Goal: Task Accomplishment & Management: Manage account settings

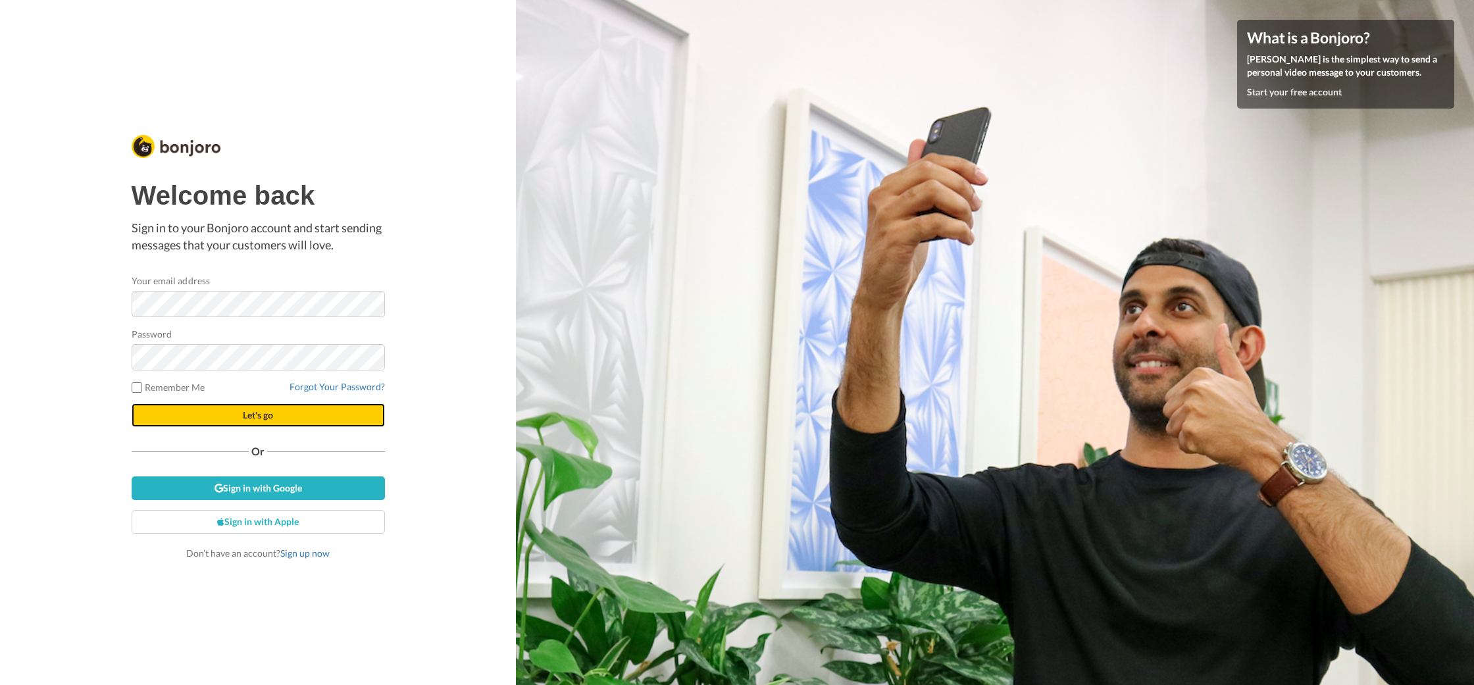
click at [200, 413] on button "Let's go" at bounding box center [258, 415] width 253 height 24
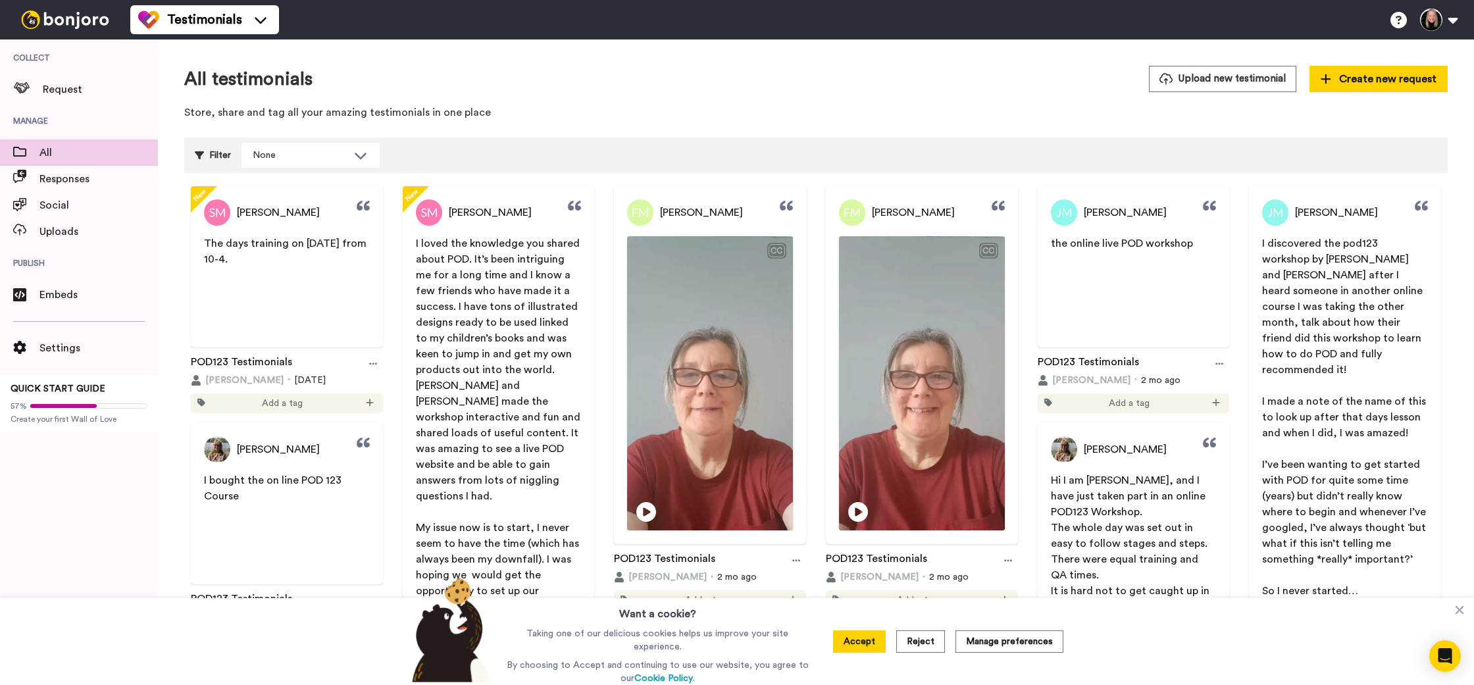
click at [867, 643] on button "Accept" at bounding box center [859, 641] width 53 height 22
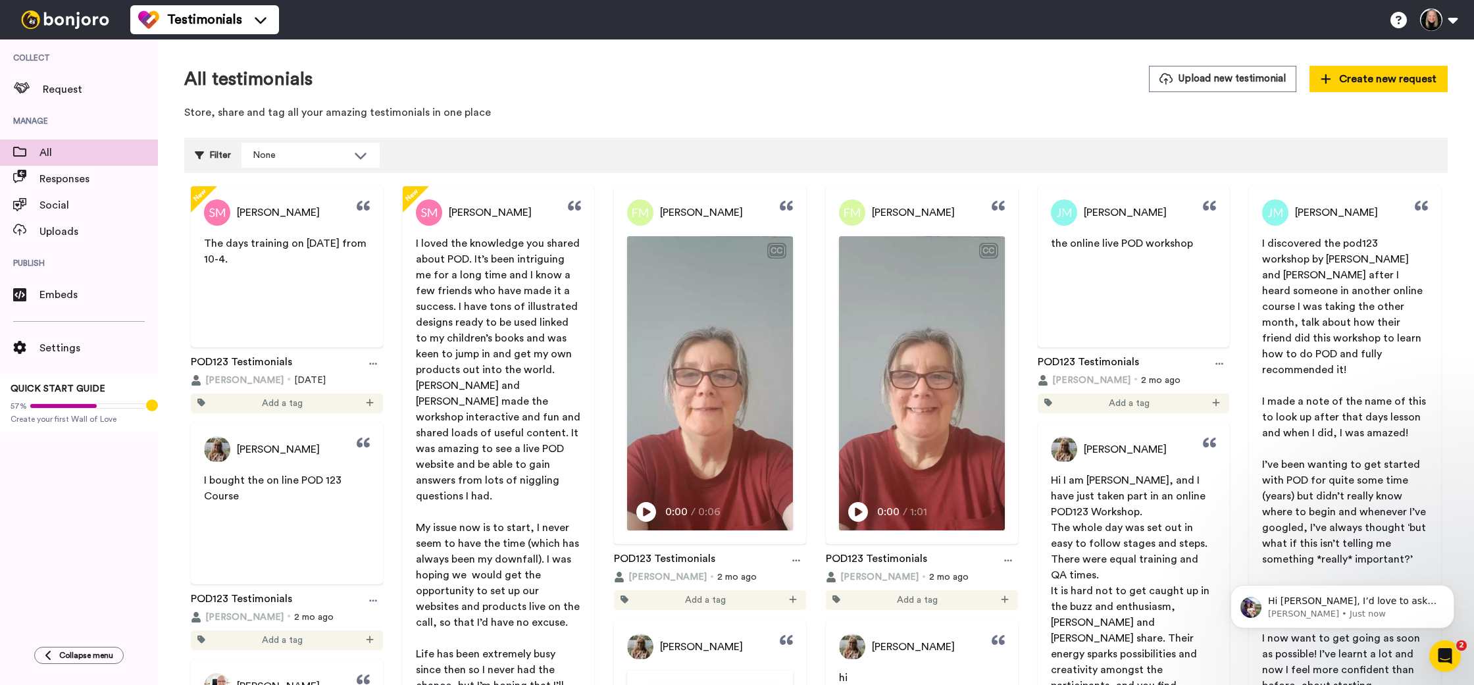
click at [488, 197] on div "Sarah McGeough I loved the knowledge you shared about POD. It’s been intriguing…" at bounding box center [499, 470] width 192 height 568
click at [477, 218] on span "[PERSON_NAME]" at bounding box center [490, 213] width 83 height 16
click at [461, 232] on div "Sarah McGeough I loved the knowledge you shared about POD. It’s been intriguing…" at bounding box center [499, 470] width 192 height 568
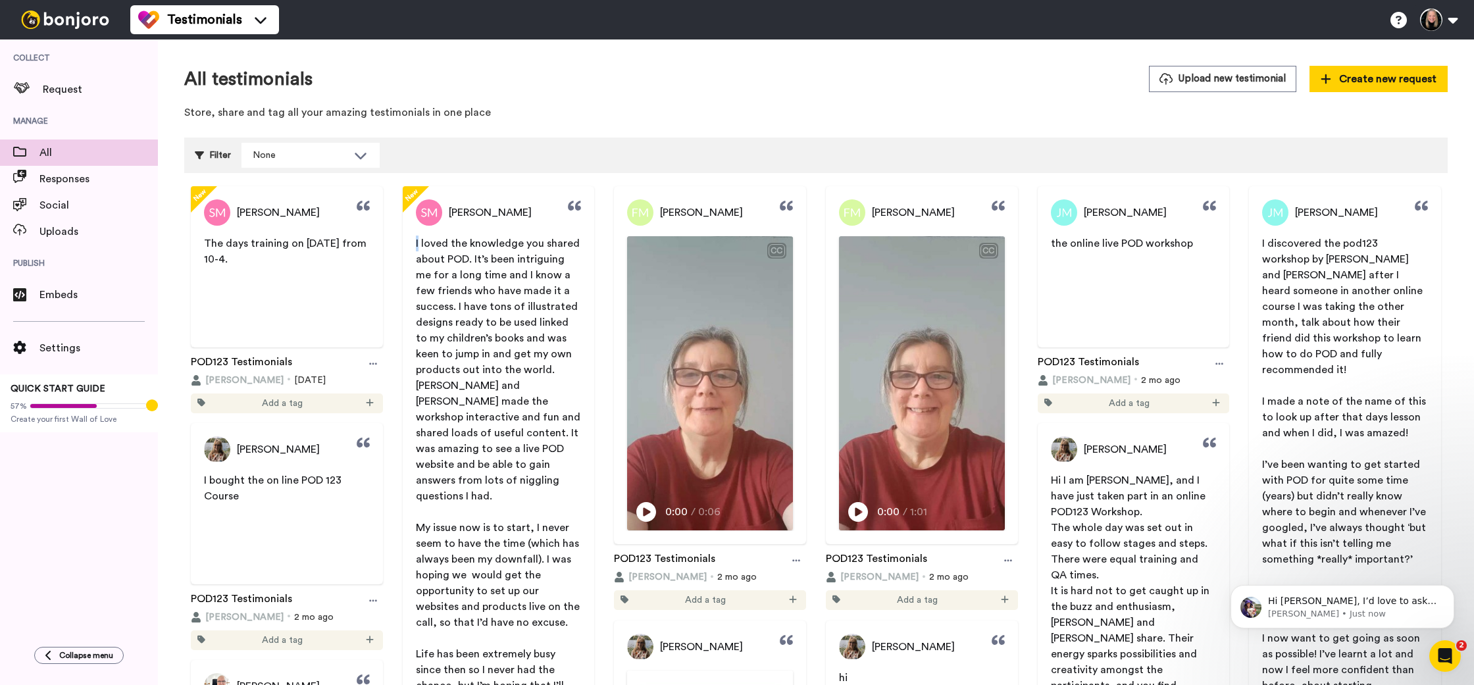
click at [461, 232] on div "Sarah McGeough I loved the knowledge you shared about POD. It’s been intriguing…" at bounding box center [499, 470] width 192 height 568
click at [83, 174] on span "Responses" at bounding box center [98, 179] width 118 height 16
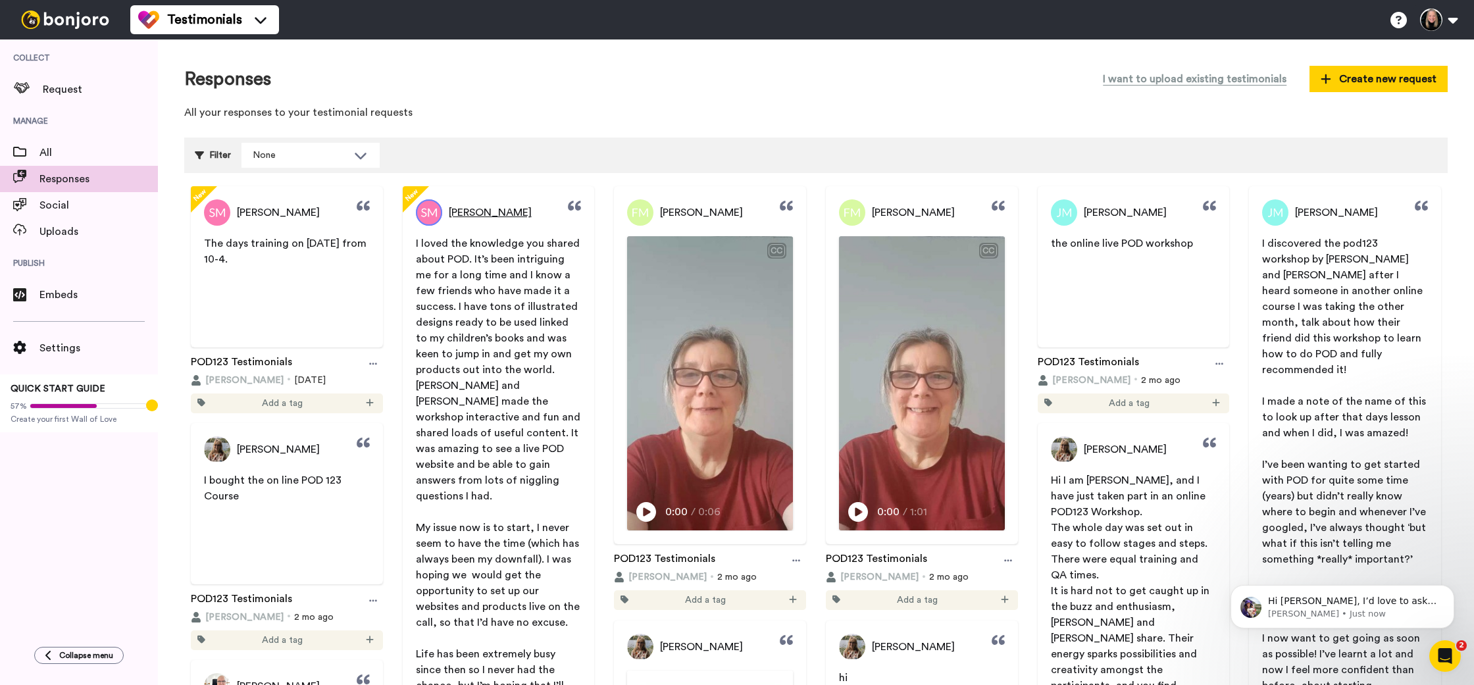
click at [472, 200] on link "[PERSON_NAME]" at bounding box center [474, 212] width 116 height 26
click at [461, 223] on link "[PERSON_NAME]" at bounding box center [474, 212] width 116 height 26
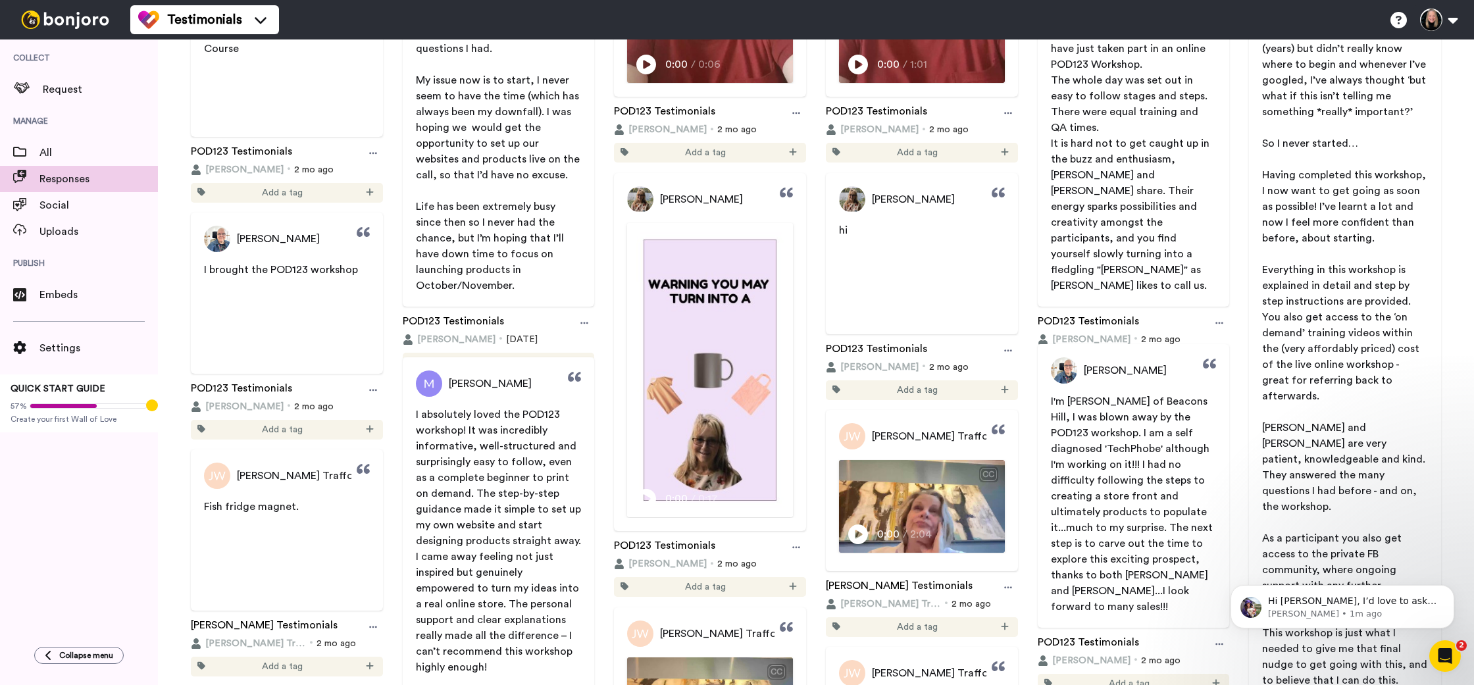
scroll to position [446, 0]
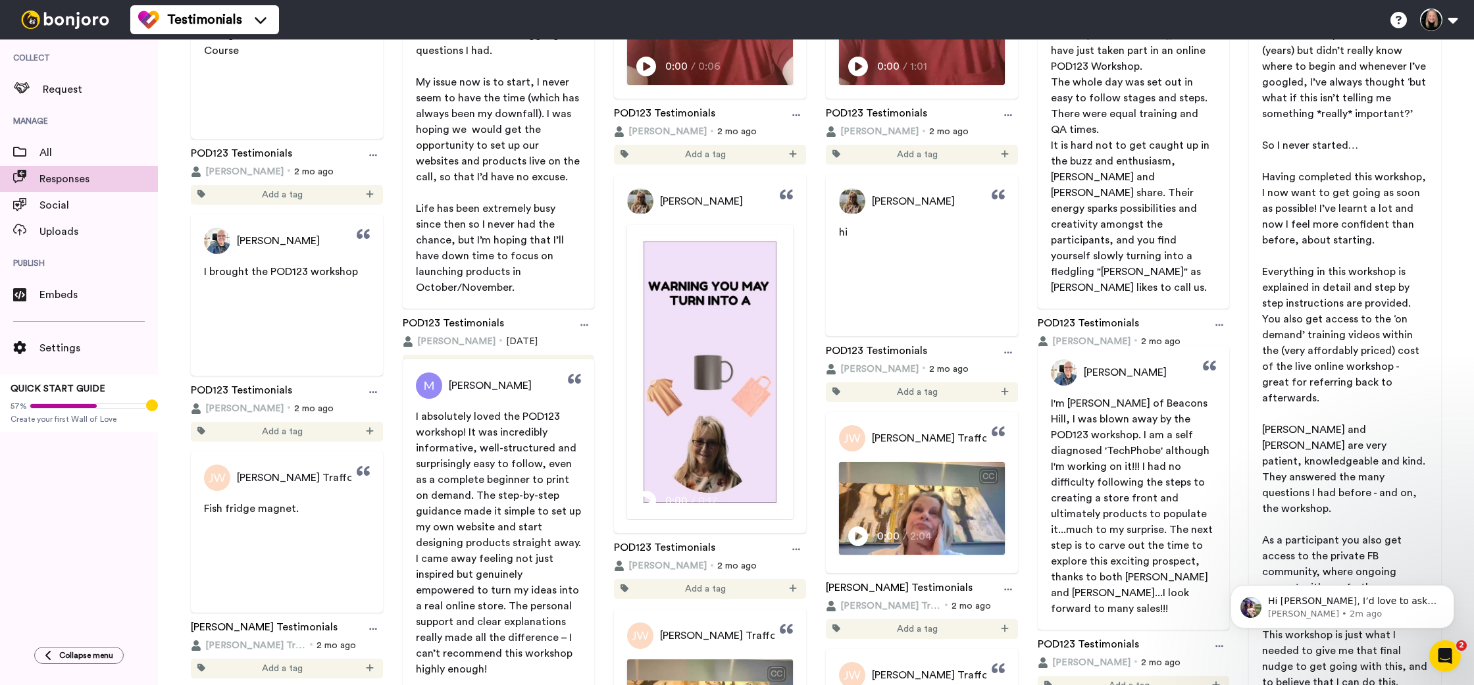
click at [257, 306] on div "I brought the POD123 workshop" at bounding box center [287, 303] width 192 height 79
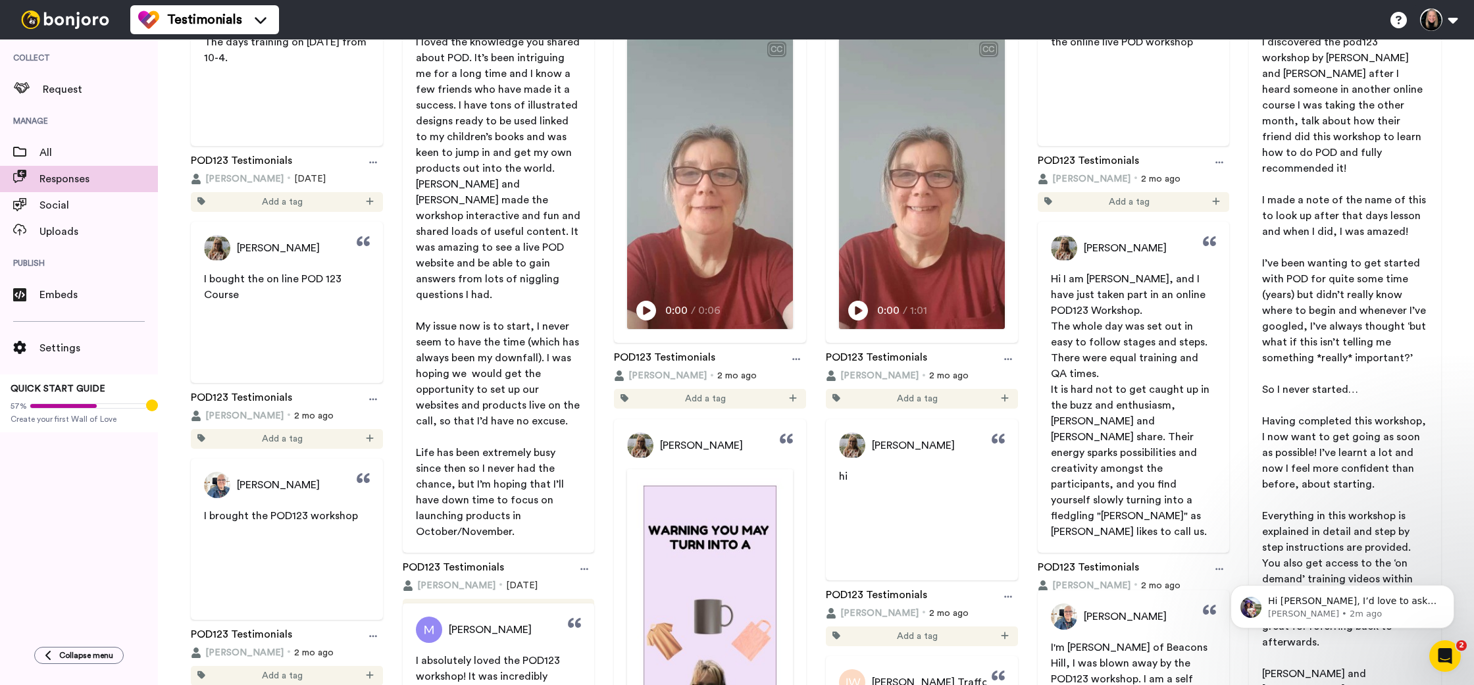
scroll to position [0, 0]
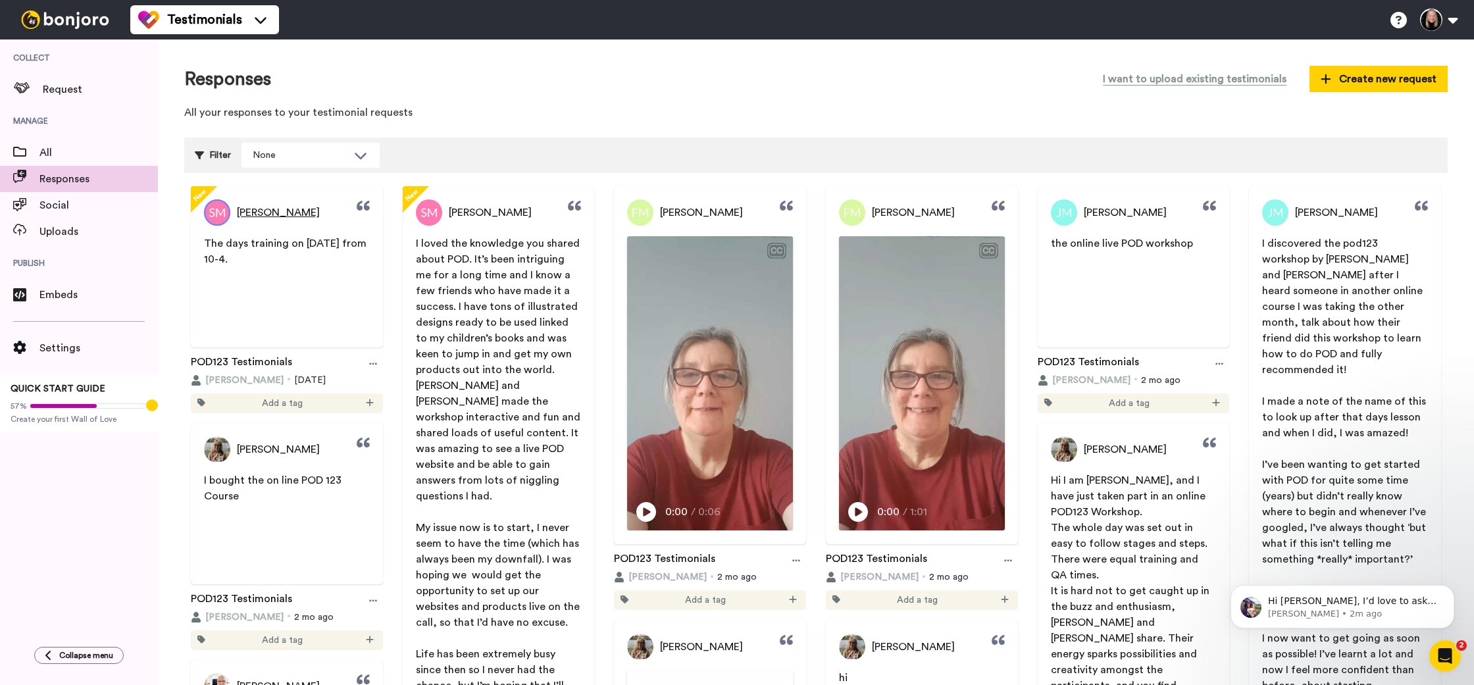
click at [263, 222] on link "[PERSON_NAME]" at bounding box center [262, 212] width 116 height 26
click at [263, 212] on span "[PERSON_NAME]" at bounding box center [278, 213] width 83 height 16
click at [263, 215] on span "[PERSON_NAME]" at bounding box center [278, 213] width 83 height 16
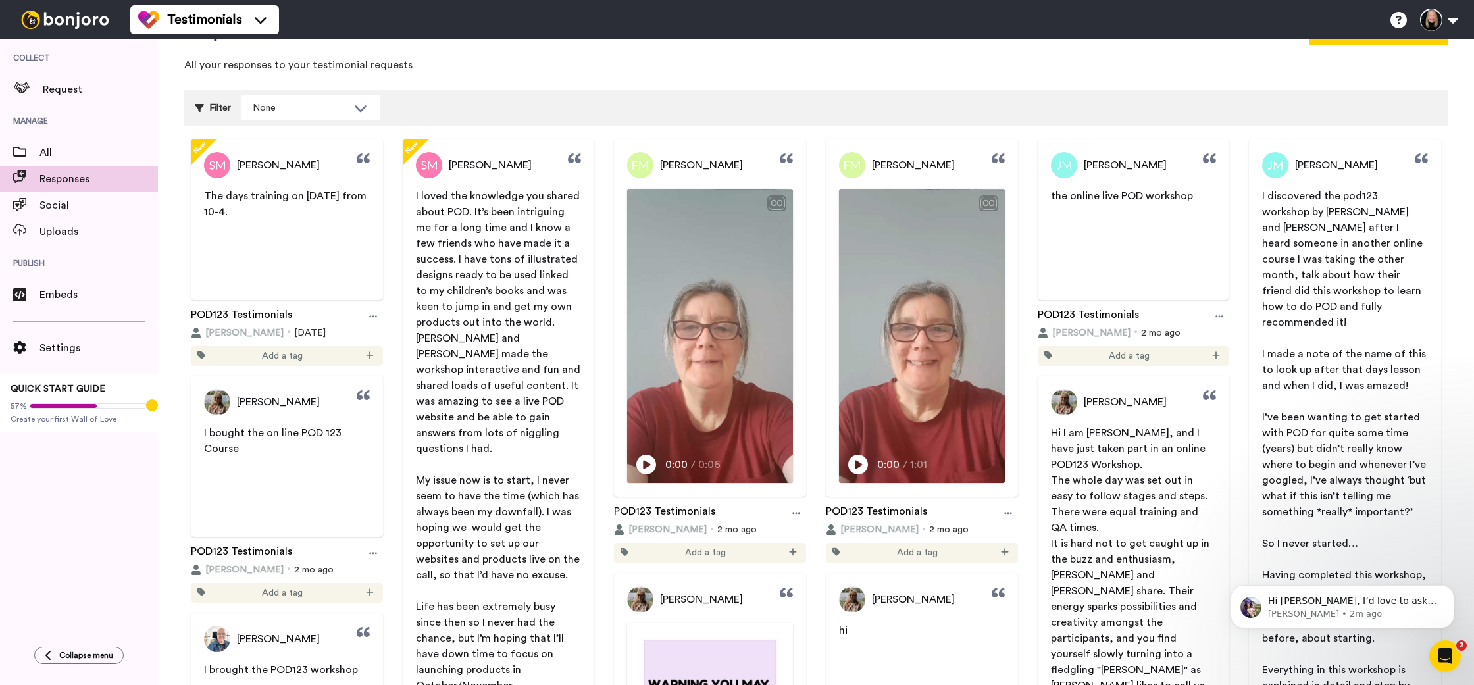
scroll to position [49, 0]
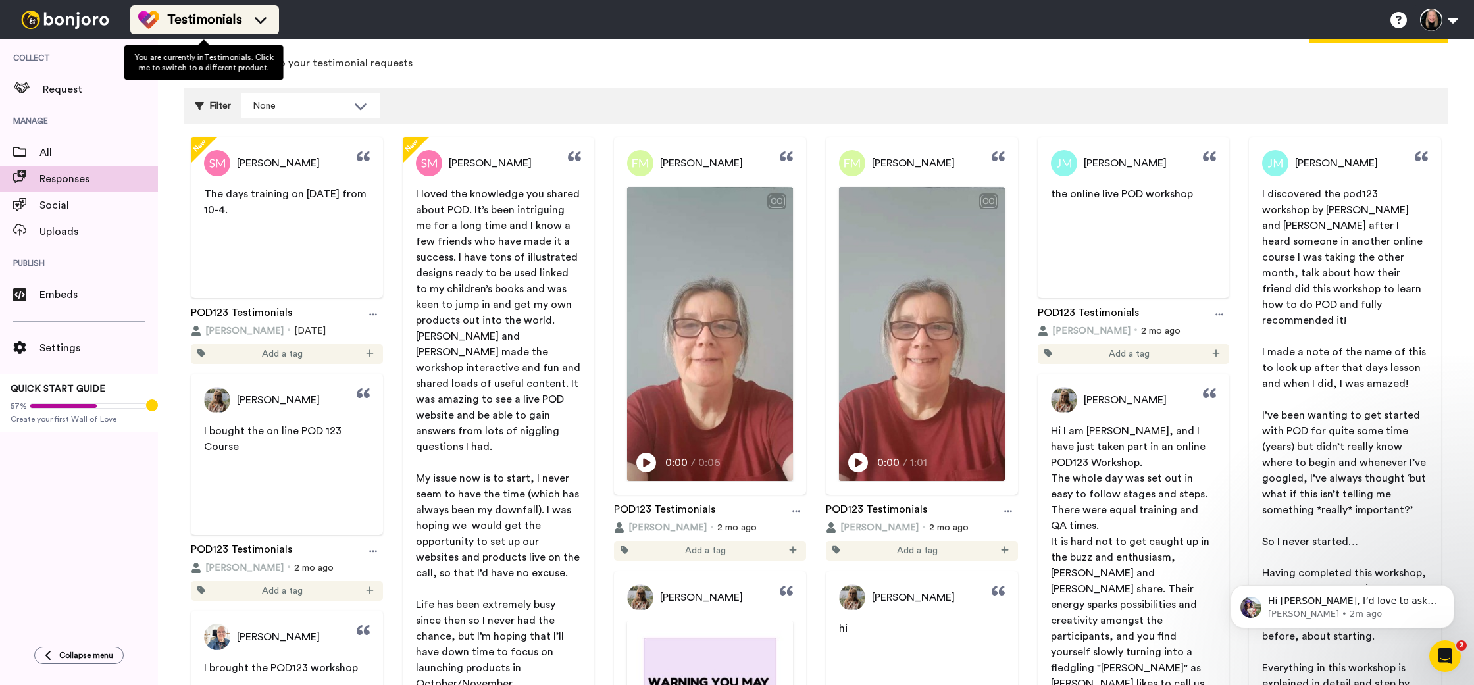
click at [258, 22] on icon at bounding box center [261, 20] width 12 height 7
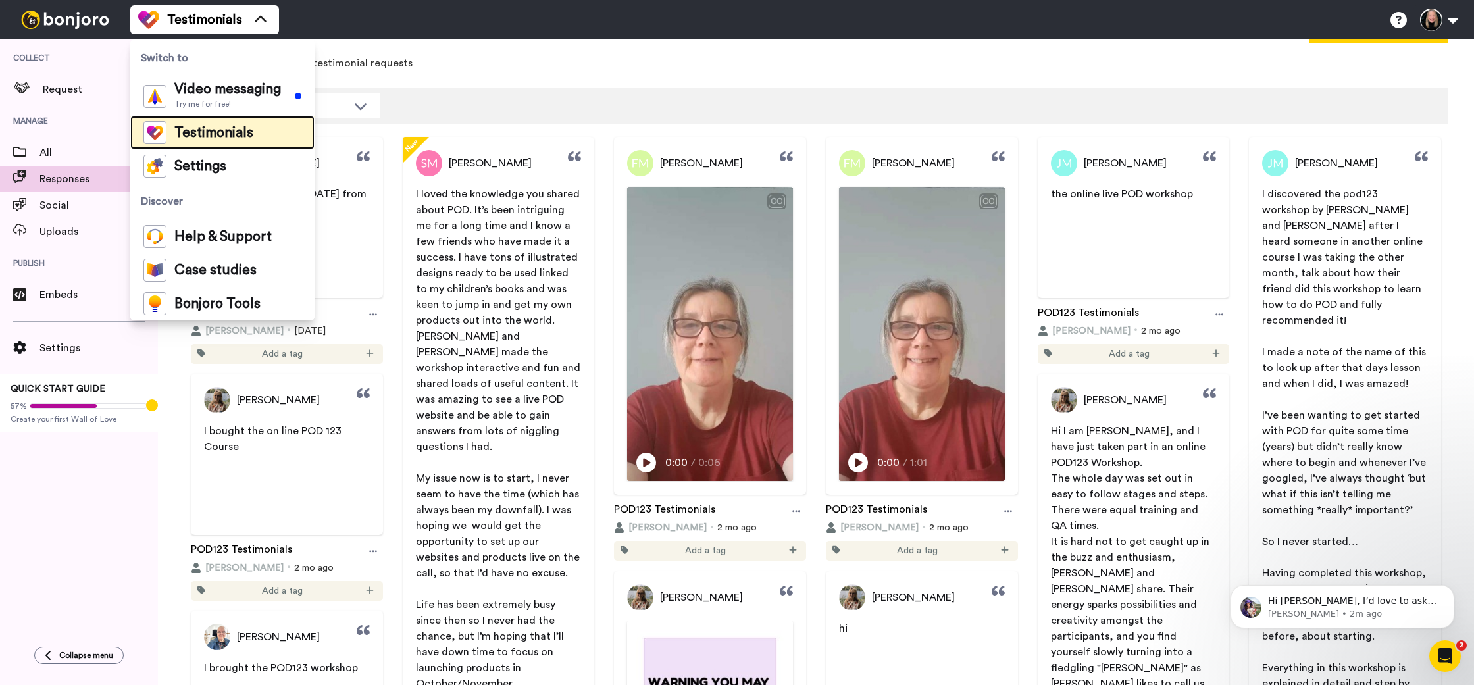
click at [211, 137] on span "Testimonials" at bounding box center [213, 132] width 79 height 13
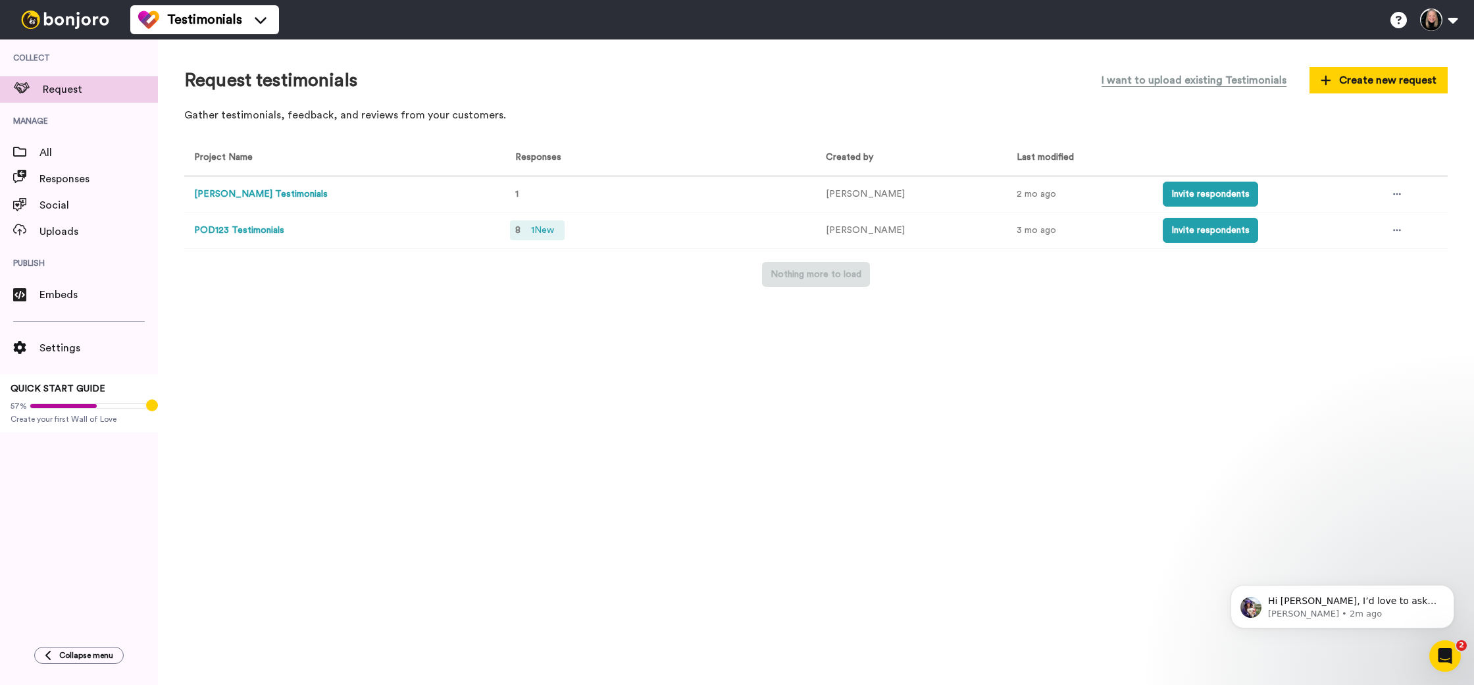
click at [547, 226] on span "1 New" at bounding box center [543, 230] width 34 height 14
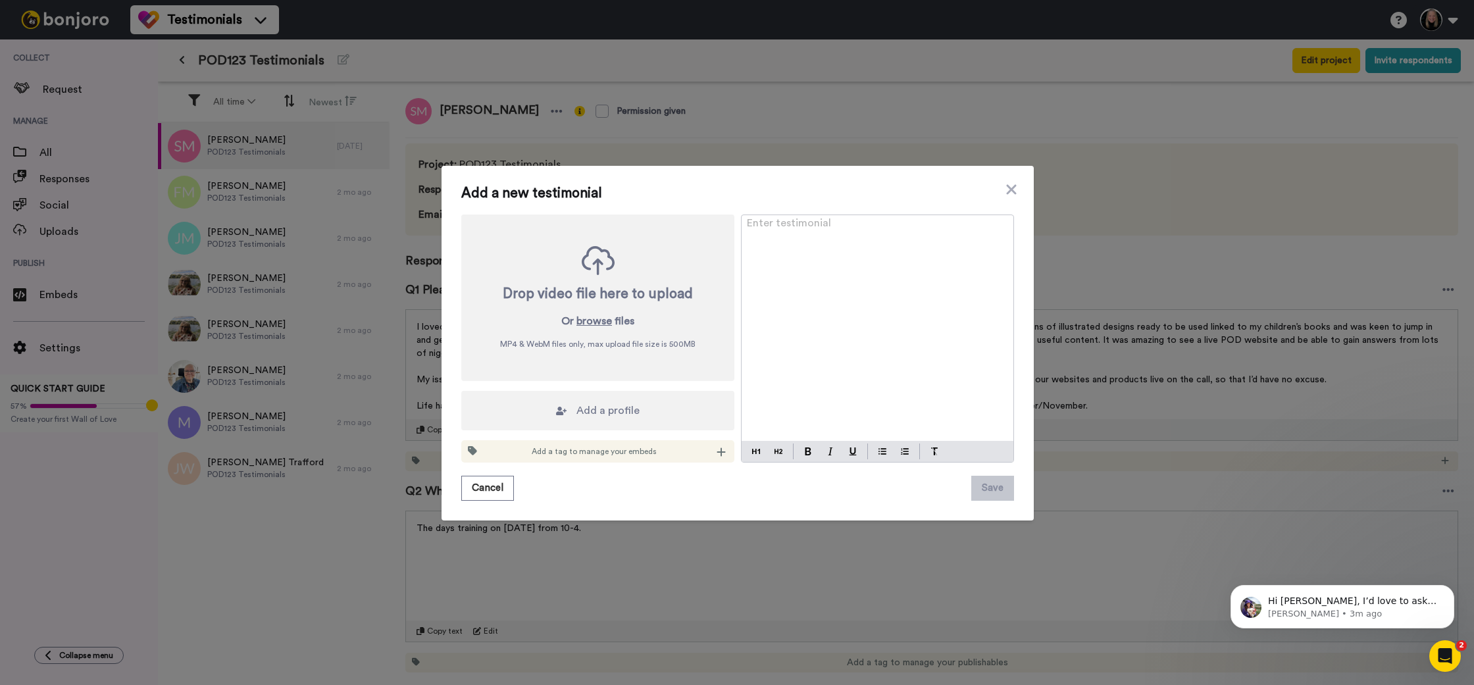
click at [1014, 185] on div "Add a new testimonial Drop video file here to upload Or browse files MP4 & WebM…" at bounding box center [738, 343] width 592 height 355
click at [1009, 193] on icon at bounding box center [1011, 190] width 13 height 16
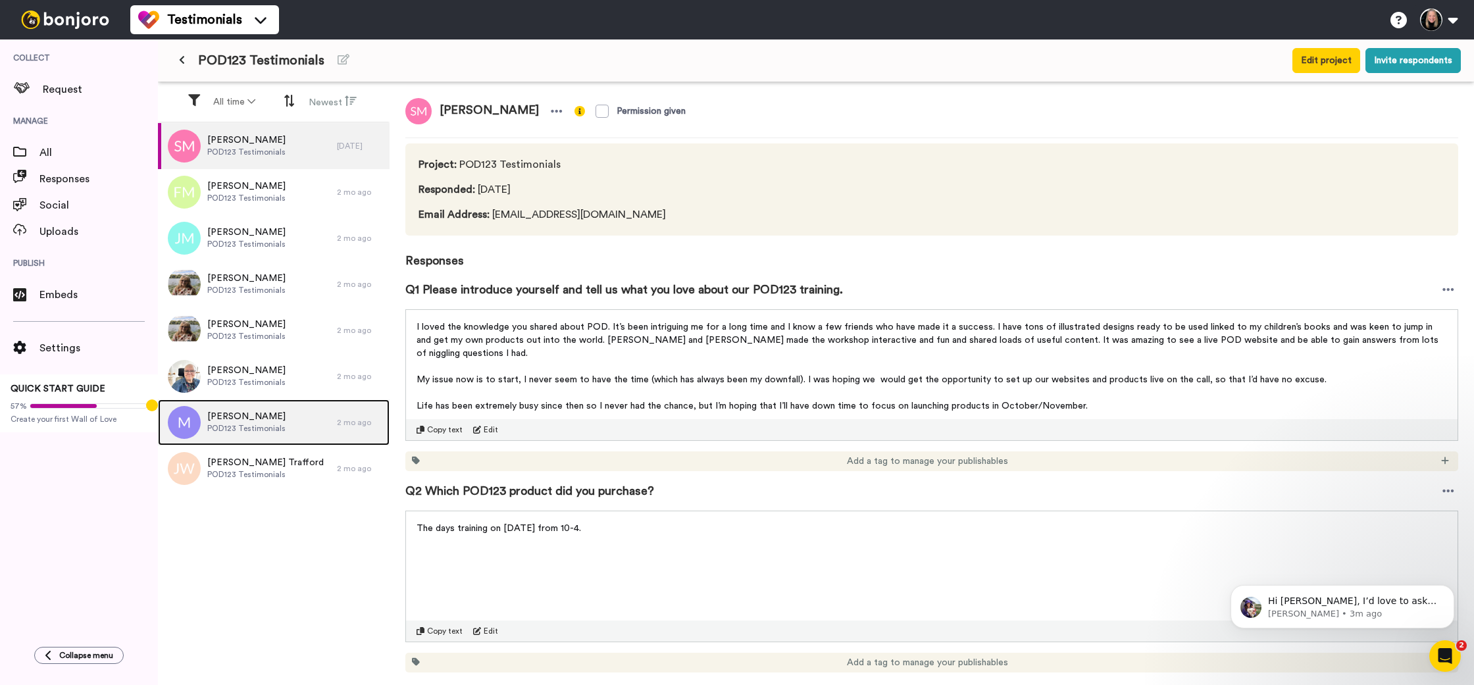
click at [186, 429] on img at bounding box center [184, 422] width 33 height 33
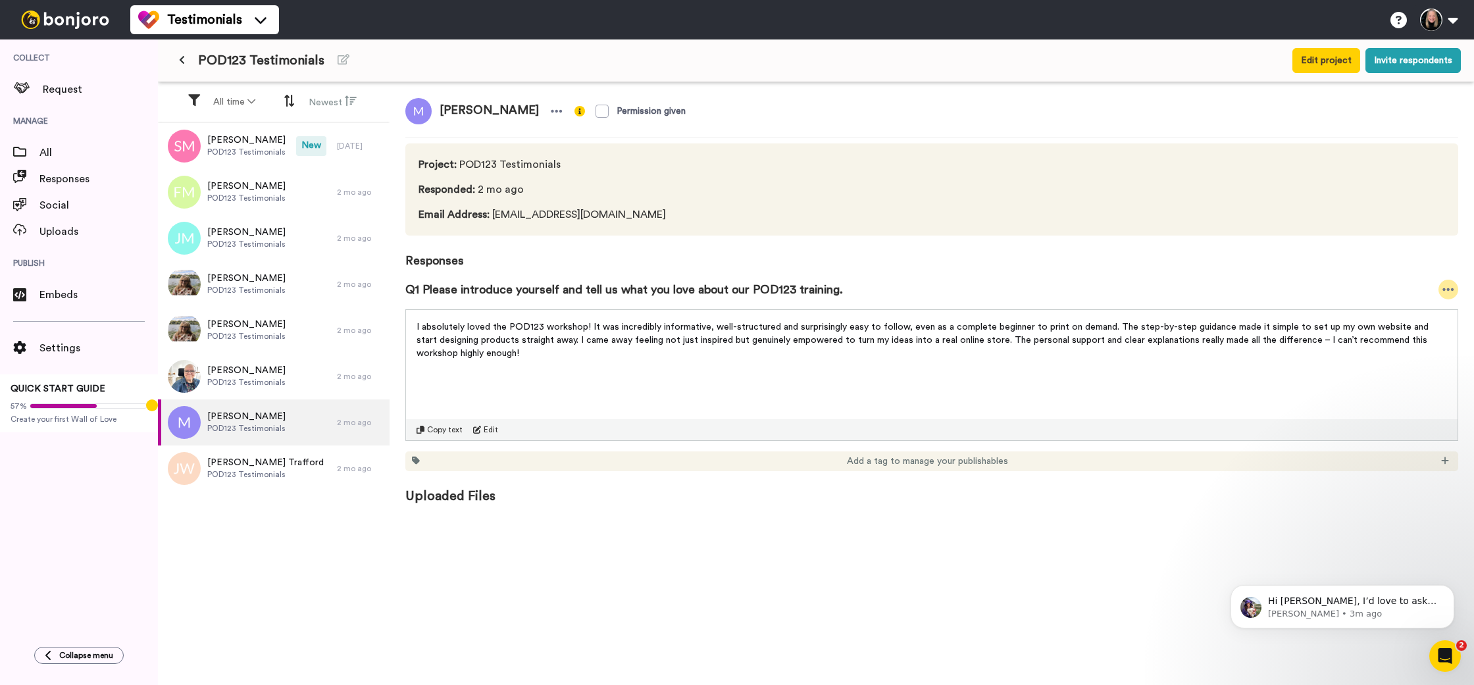
click at [1452, 289] on icon at bounding box center [1448, 289] width 11 height 3
click at [1439, 348] on li "Delete" at bounding box center [1419, 349] width 86 height 18
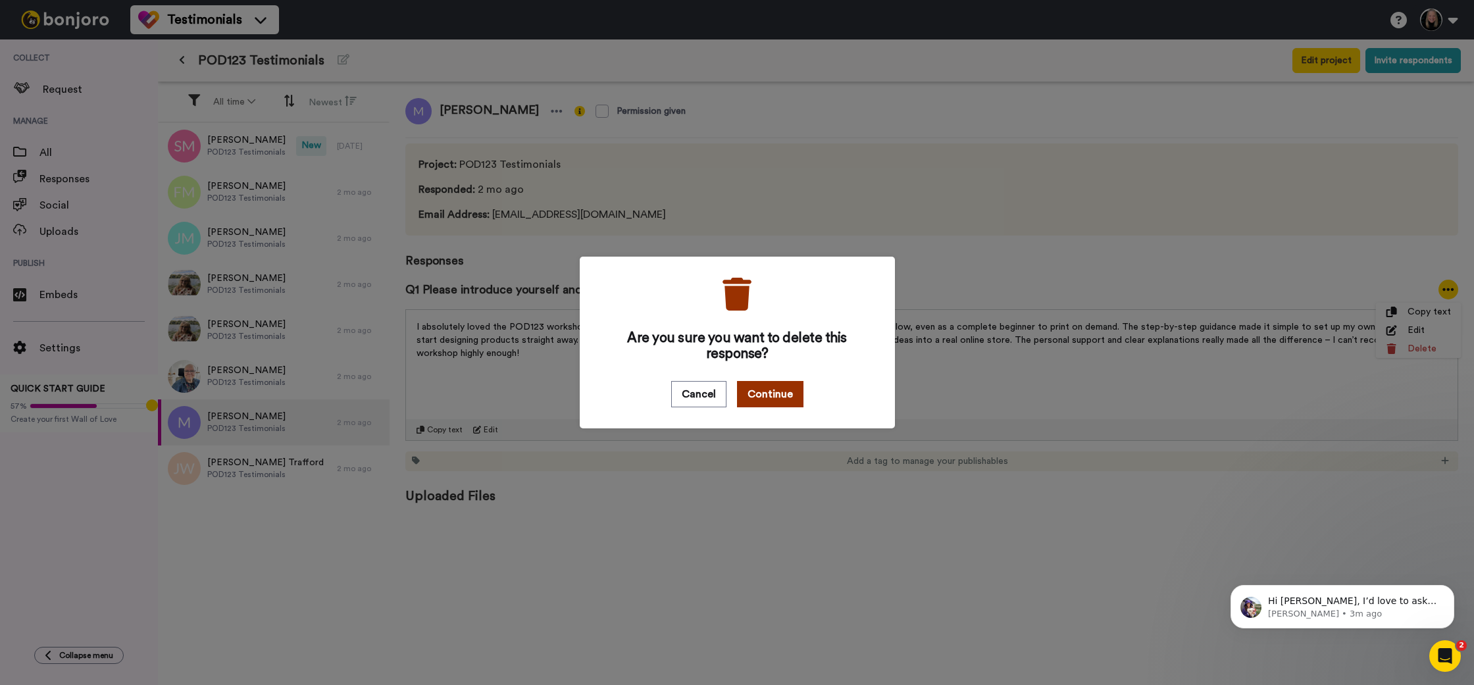
click at [776, 394] on button "Continue" at bounding box center [770, 394] width 66 height 26
click at [761, 399] on button "Continue" at bounding box center [770, 394] width 66 height 26
drag, startPoint x: 694, startPoint y: 387, endPoint x: 694, endPoint y: 414, distance: 27.0
click at [694, 387] on button "Cancel" at bounding box center [698, 394] width 55 height 26
